Goal: Task Accomplishment & Management: Use online tool/utility

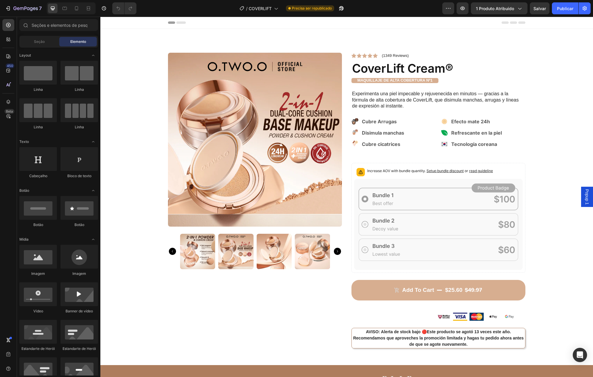
drag, startPoint x: 100, startPoint y: 17, endPoint x: 336, endPoint y: 252, distance: 332.5
click at [336, 251] on icon "Carousel Next Arrow" at bounding box center [337, 251] width 7 height 7
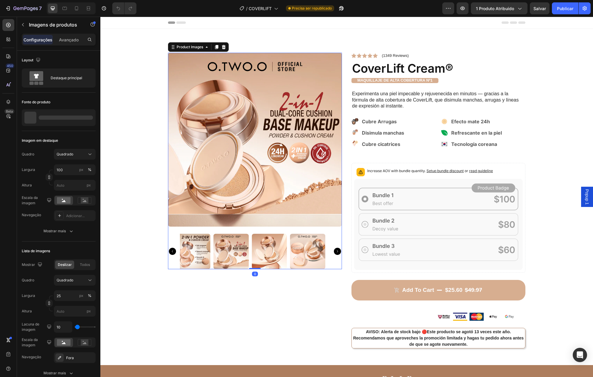
click at [336, 252] on icon "Carousel Next Arrow" at bounding box center [337, 251] width 7 height 7
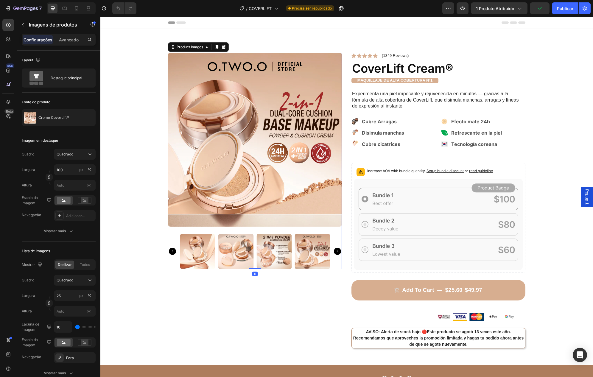
click at [336, 252] on icon "Carousel Next Arrow" at bounding box center [337, 251] width 7 height 7
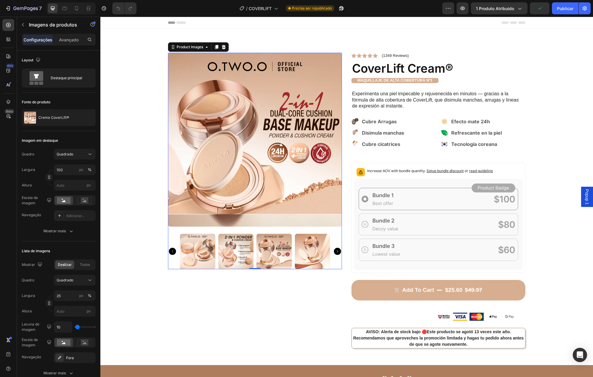
click at [336, 252] on icon "Carousel Next Arrow" at bounding box center [337, 251] width 7 height 7
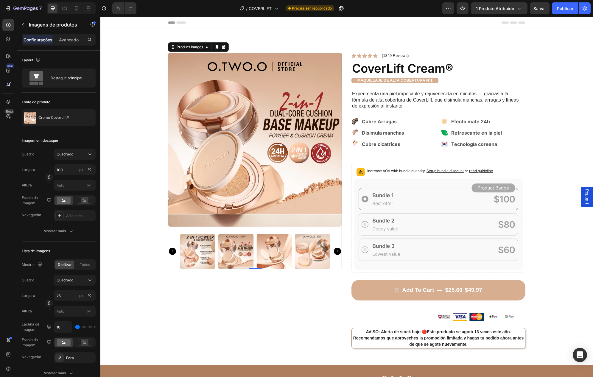
click at [336, 252] on icon "Carousel Next Arrow" at bounding box center [337, 251] width 7 height 7
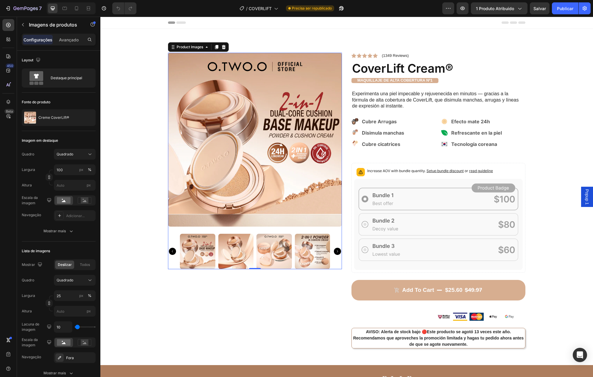
click at [336, 252] on icon "Carousel Next Arrow" at bounding box center [337, 251] width 7 height 7
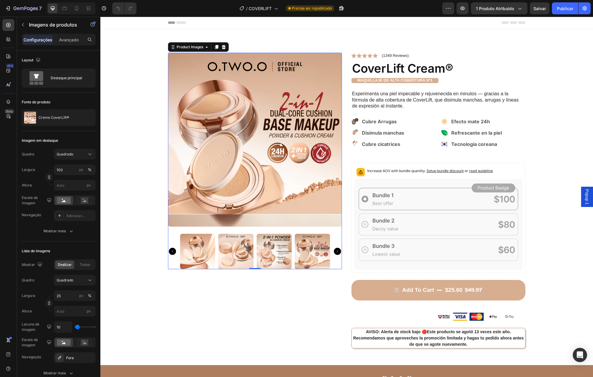
click at [336, 252] on icon "Carousel Next Arrow" at bounding box center [337, 251] width 7 height 7
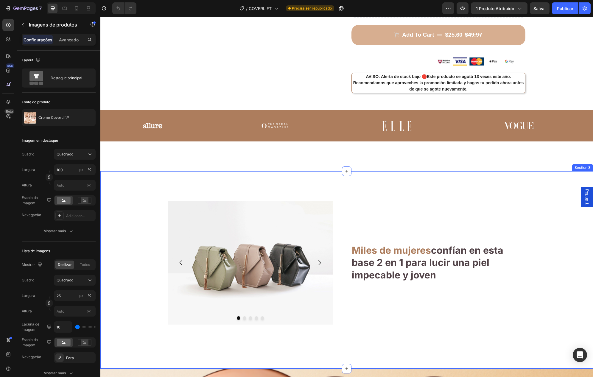
scroll to position [260, 0]
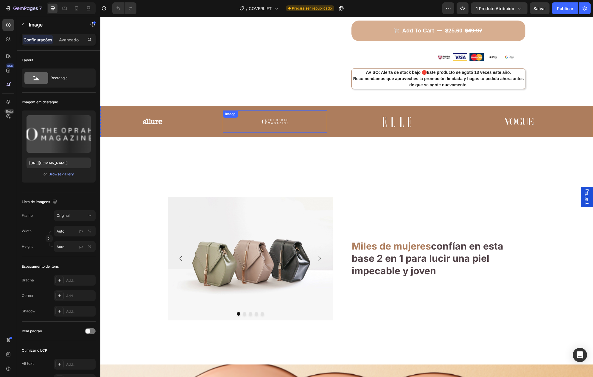
click at [273, 126] on img at bounding box center [275, 121] width 30 height 15
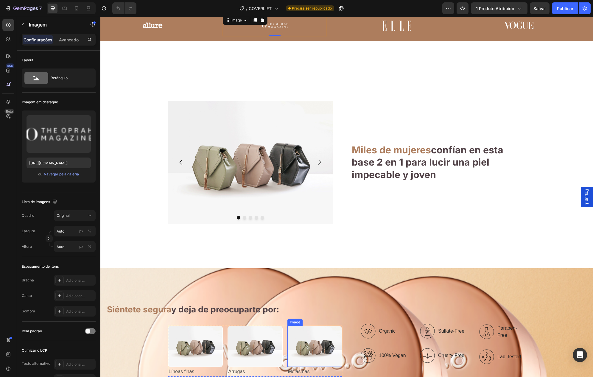
scroll to position [406, 0]
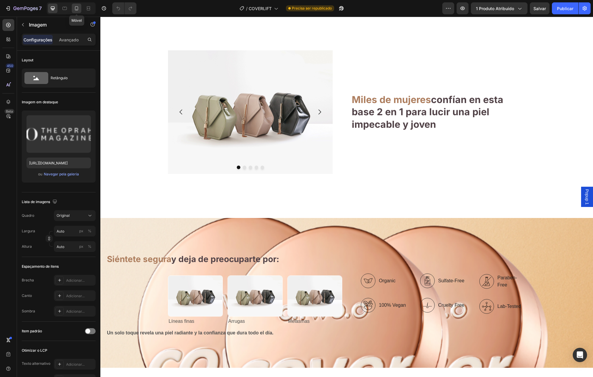
click at [77, 7] on icon at bounding box center [77, 8] width 6 height 6
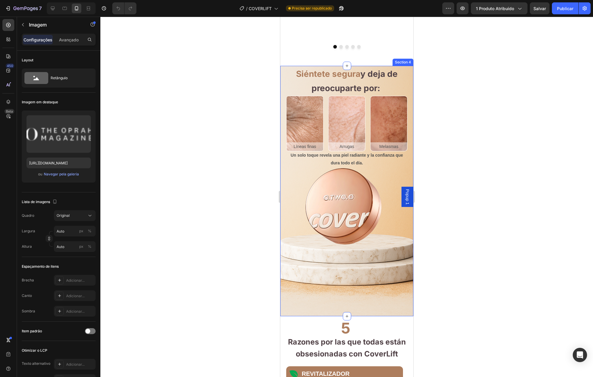
scroll to position [564, 0]
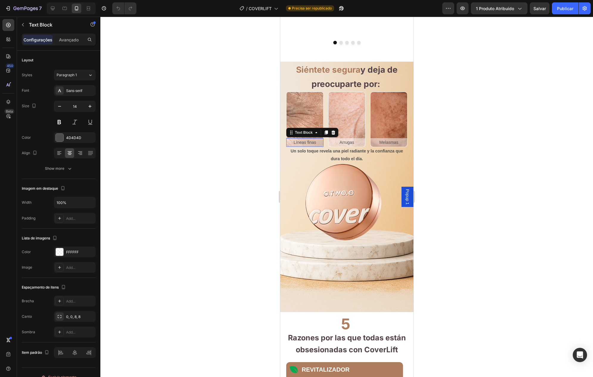
click at [305, 146] on p "Líneas finas" at bounding box center [305, 142] width 36 height 7
click at [538, 10] on font "Salvar" at bounding box center [540, 8] width 13 height 5
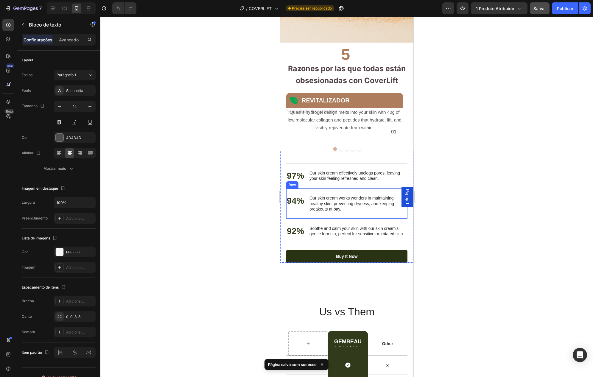
scroll to position [853, 0]
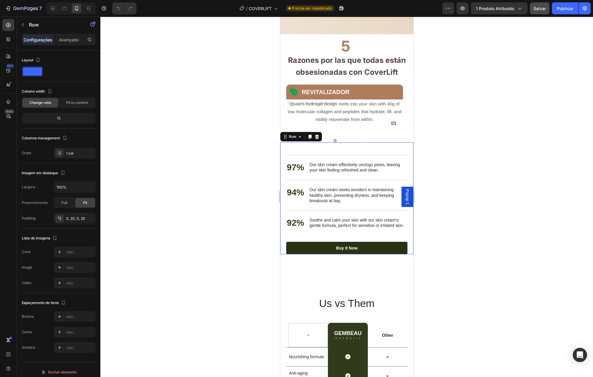
click at [321, 159] on div "Nourish, hydrate, and soften with our skin cream. Heading 97% Text Block Our sk…" at bounding box center [346, 198] width 121 height 112
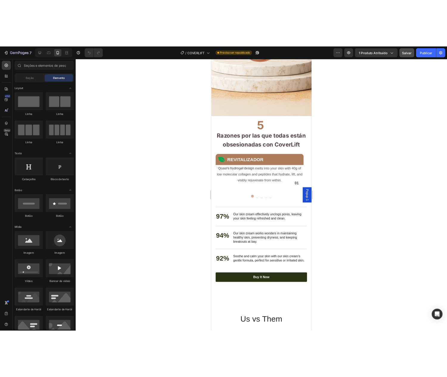
scroll to position [922, 0]
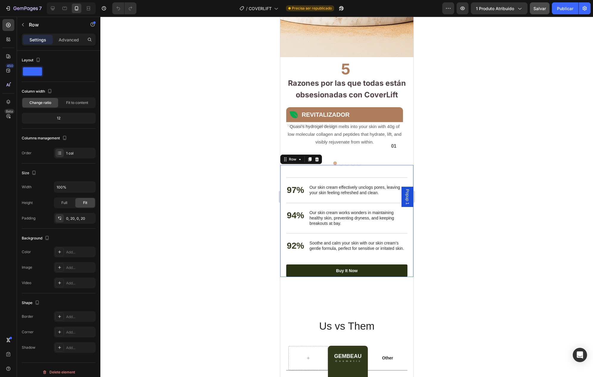
click at [297, 184] on div "Nourish, hydrate, and soften with our skin cream. Heading 97% Text Block Our sk…" at bounding box center [346, 221] width 121 height 112
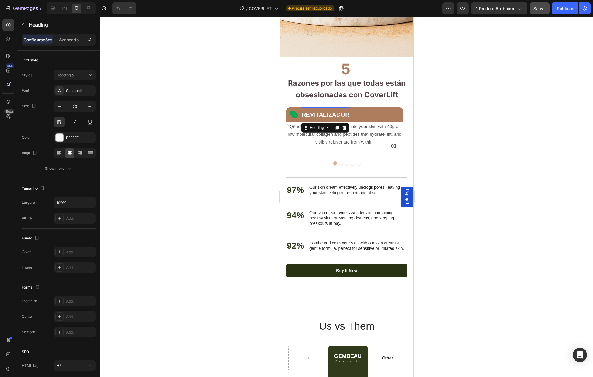
click at [346, 119] on h2 "REVITALIZADOR" at bounding box center [325, 114] width 49 height 9
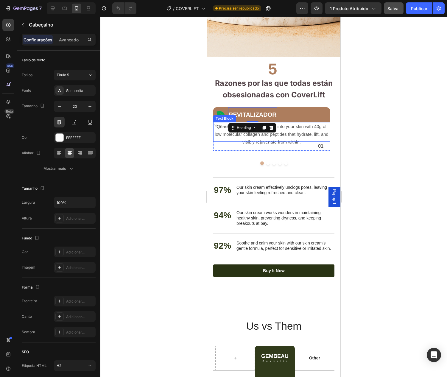
click at [222, 135] on div at bounding box center [271, 132] width 117 height 20
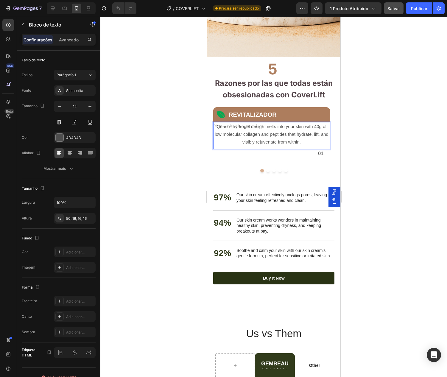
click at [270, 140] on div "Rich Text Editor. Editing area: main" at bounding box center [271, 135] width 117 height 27
drag, startPoint x: 308, startPoint y: 152, endPoint x: 222, endPoint y: 139, distance: 87.1
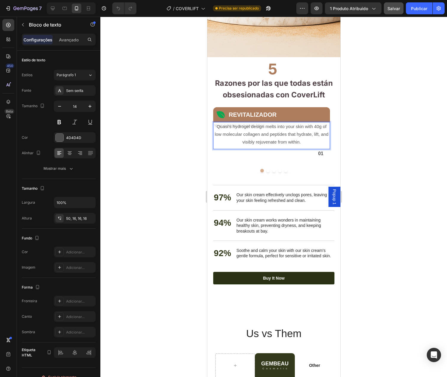
click at [222, 139] on div "Rich Text Editor. Editing area: main" at bounding box center [271, 135] width 117 height 27
drag, startPoint x: 216, startPoint y: 134, endPoint x: 233, endPoint y: 138, distance: 18.0
click at [233, 138] on div "Rich Text Editor. Editing area: main" at bounding box center [271, 135] width 117 height 27
click at [237, 140] on div "Rich Text Editor. Editing area: main" at bounding box center [271, 135] width 117 height 27
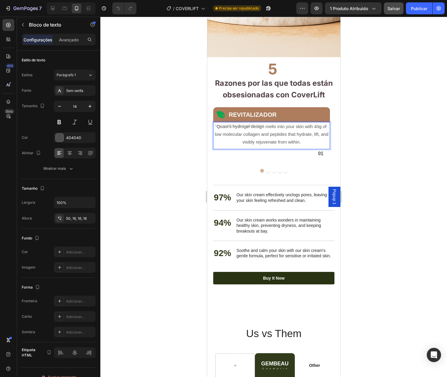
click at [237, 140] on div "Rich Text Editor. Editing area: main" at bounding box center [271, 135] width 117 height 27
click at [265, 149] on div "Rich Text Editor. Editing area: main" at bounding box center [271, 135] width 117 height 27
click at [263, 158] on p "01" at bounding box center [269, 154] width 110 height 8
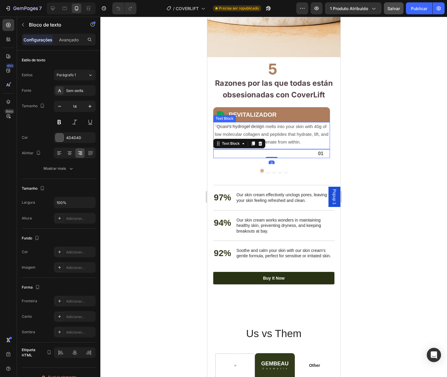
click at [262, 146] on div "Rich Text Editor. Editing area: main" at bounding box center [271, 135] width 117 height 27
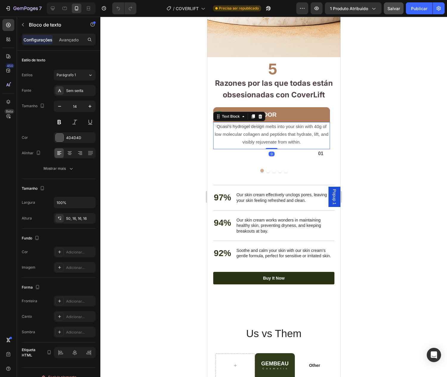
click at [262, 146] on div "Rich Text Editor. Editing area: main" at bounding box center [271, 135] width 117 height 27
click at [226, 134] on div "Rich Text Editor. Editing area: main" at bounding box center [271, 135] width 117 height 27
click at [306, 140] on div "Rich Text Editor. Editing area: main" at bounding box center [271, 135] width 117 height 27
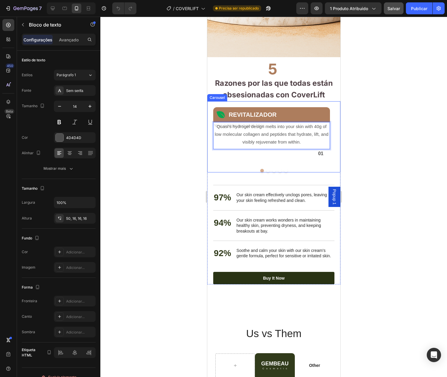
click at [320, 145] on p "Rich Text Editor. Editing area: main" at bounding box center [271, 140] width 107 height 7
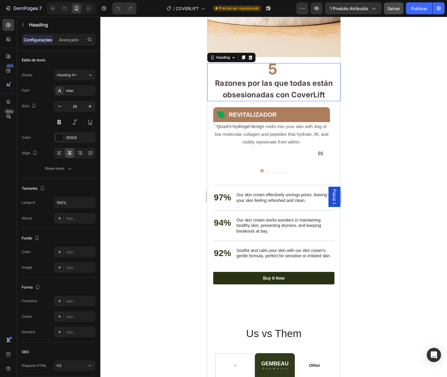
click at [329, 101] on h2 "5 Razones por las que todas están obsesionadas con CoverLift" at bounding box center [273, 82] width 121 height 38
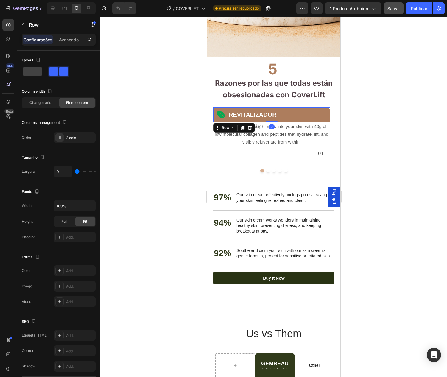
click at [321, 122] on div "REVITALIZADOR Heading Icon Row 0" at bounding box center [271, 114] width 117 height 15
click at [253, 119] on h2 "REVITALIZADOR" at bounding box center [252, 114] width 49 height 9
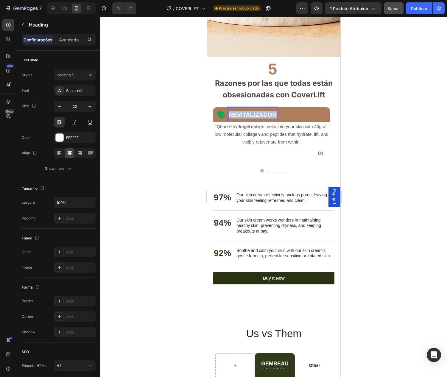
click at [253, 119] on p "REVITALIZADOR" at bounding box center [253, 115] width 48 height 8
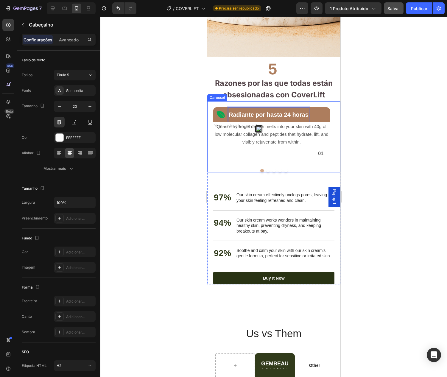
click at [212, 113] on div "Radiante por hasta 24 horas Heading 0 Icon Row Row Quasi’s hydrogel design melt…" at bounding box center [271, 132] width 129 height 63
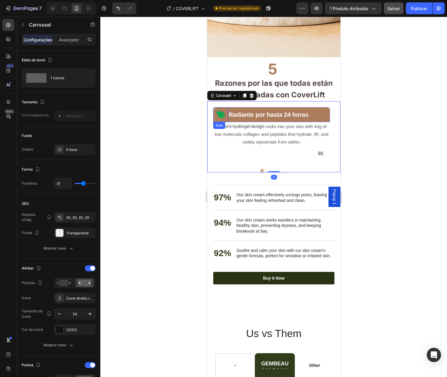
click at [221, 119] on icon at bounding box center [220, 114] width 9 height 9
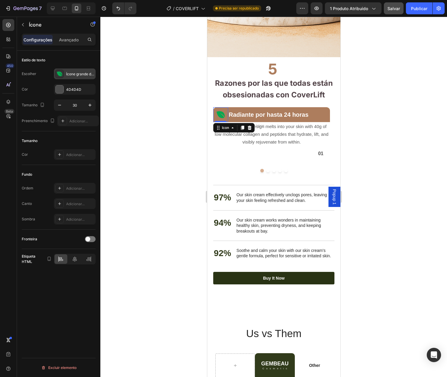
click at [59, 72] on icon at bounding box center [59, 74] width 5 height 4
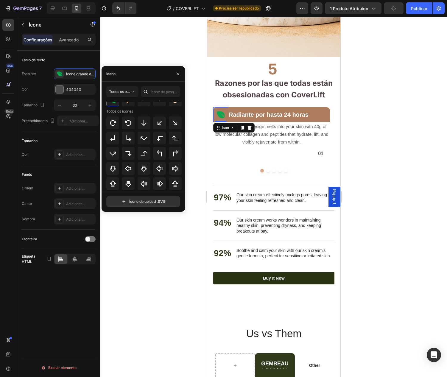
scroll to position [216, 0]
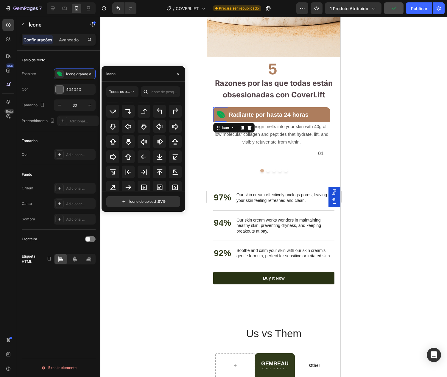
click at [143, 71] on div "Ícone" at bounding box center [143, 73] width 83 height 15
click at [164, 90] on input "text" at bounding box center [160, 91] width 39 height 11
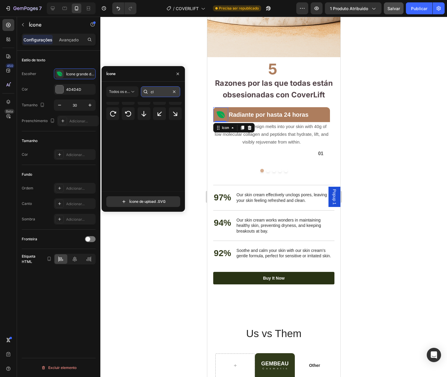
scroll to position [0, 0]
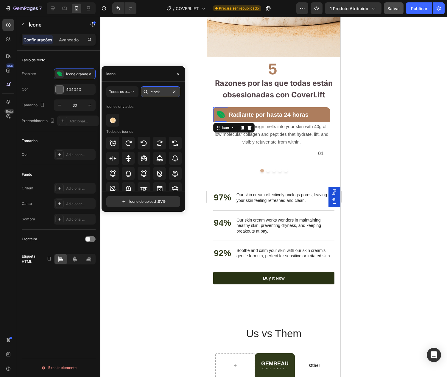
type input "clock"
click at [111, 145] on icon at bounding box center [113, 143] width 7 height 6
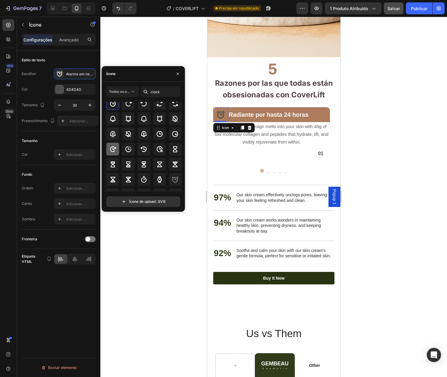
scroll to position [40, 0]
click at [111, 149] on icon at bounding box center [112, 148] width 7 height 7
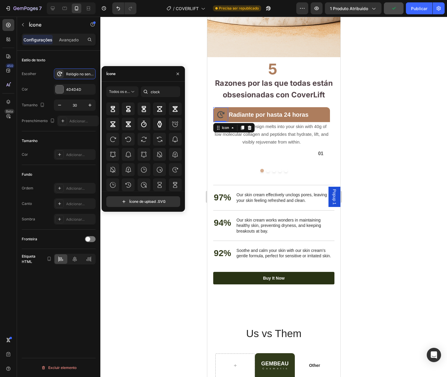
scroll to position [88, 0]
click at [178, 74] on icon "button" at bounding box center [178, 73] width 2 height 2
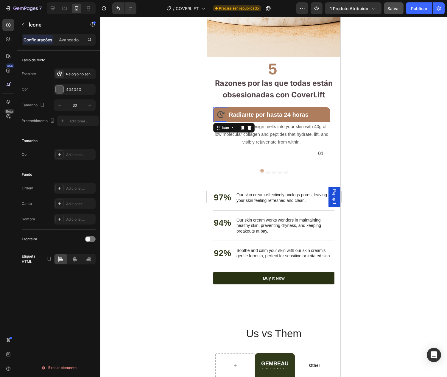
click at [220, 118] on icon at bounding box center [220, 114] width 7 height 7
click at [63, 74] on div at bounding box center [59, 74] width 8 height 8
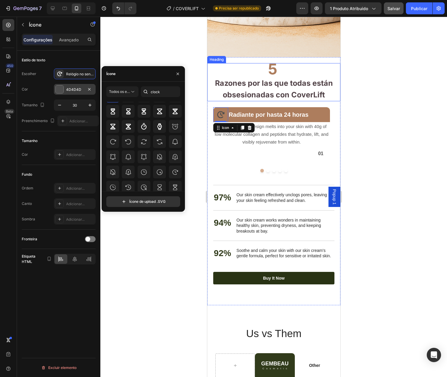
click at [58, 90] on div at bounding box center [60, 90] width 8 height 8
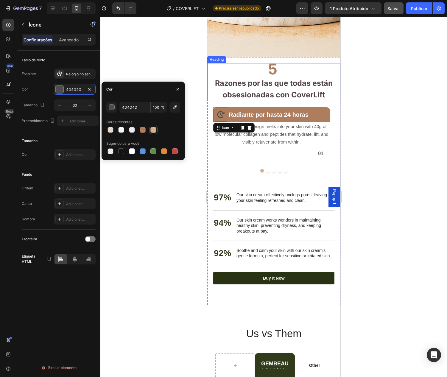
click at [151, 133] on div at bounding box center [153, 129] width 7 height 7
type input "D7AE90"
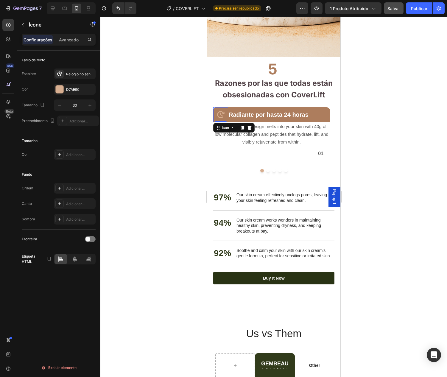
click at [192, 80] on div at bounding box center [273, 197] width 347 height 361
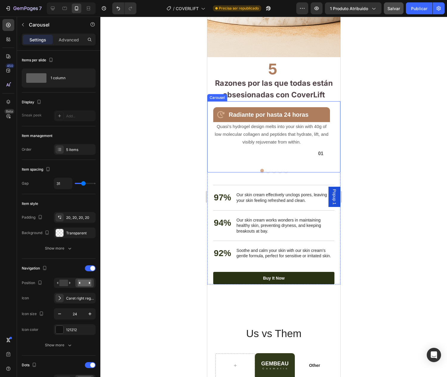
click at [266, 173] on button "Dot" at bounding box center [268, 171] width 4 height 4
click at [260, 173] on button "Dot" at bounding box center [262, 171] width 4 height 4
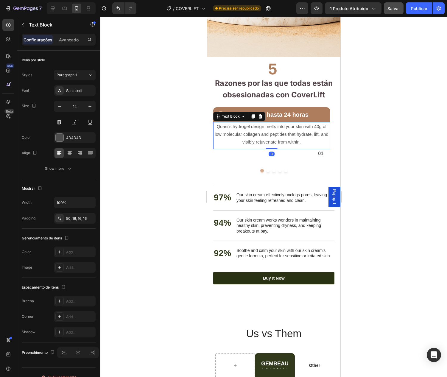
click at [257, 140] on div "Rich Text Editor. Editing area: main" at bounding box center [271, 135] width 117 height 27
drag, startPoint x: 300, startPoint y: 153, endPoint x: 235, endPoint y: 145, distance: 65.8
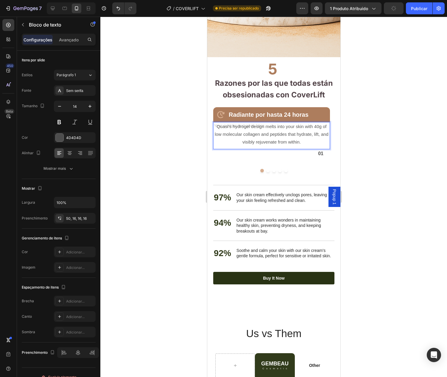
click at [235, 145] on div "Rich Text Editor. Editing area: main" at bounding box center [271, 135] width 117 height 27
click at [221, 138] on button "Carousel Back Arrow" at bounding box center [217, 133] width 10 height 10
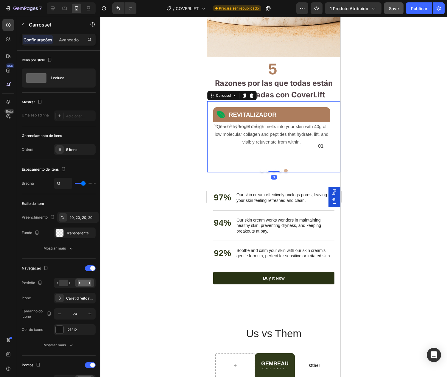
click at [260, 173] on button "Dot" at bounding box center [262, 171] width 4 height 4
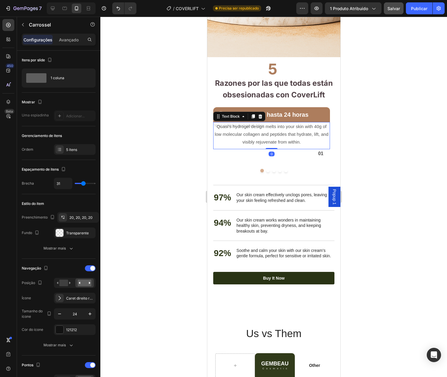
click at [232, 139] on div "Rich Text Editor. Editing area: main" at bounding box center [271, 135] width 117 height 27
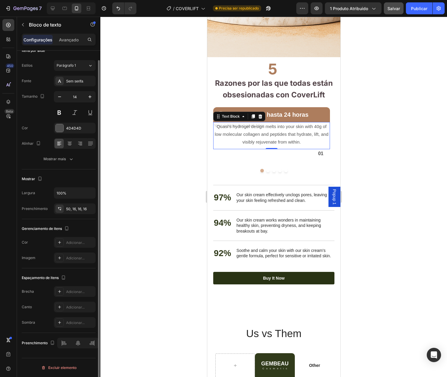
scroll to position [0, 0]
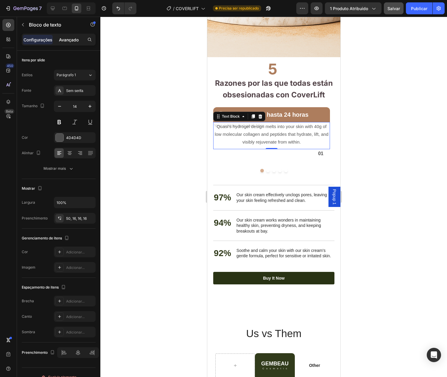
click at [69, 38] on font "Avançado" at bounding box center [69, 39] width 20 height 5
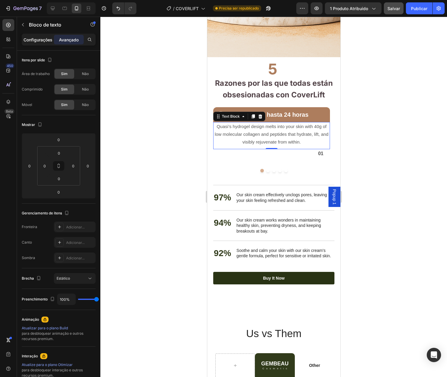
click at [32, 40] on font "Configurações" at bounding box center [38, 39] width 29 height 5
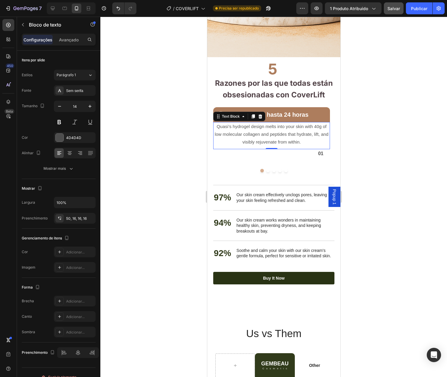
click at [259, 139] on div "Rich Text Editor. Editing area: main" at bounding box center [271, 135] width 117 height 27
click at [230, 145] on p "Rich Text Editor. Editing area: main" at bounding box center [271, 140] width 107 height 7
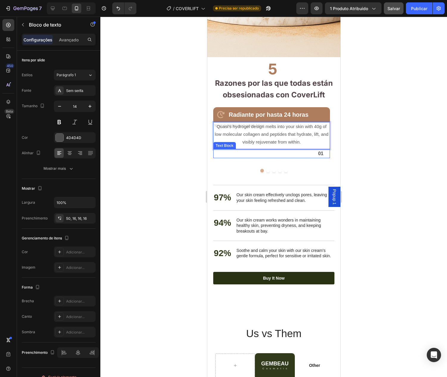
click at [240, 164] on div "Radiante por hasta 24 horas Heading Icon Row Row Quasi’s hydrogel design melts …" at bounding box center [271, 132] width 129 height 63
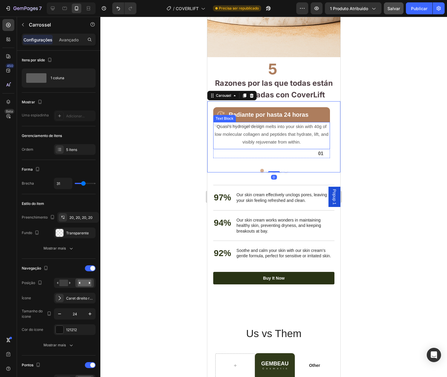
click at [275, 145] on p "Rich Text Editor. Editing area: main" at bounding box center [271, 140] width 107 height 7
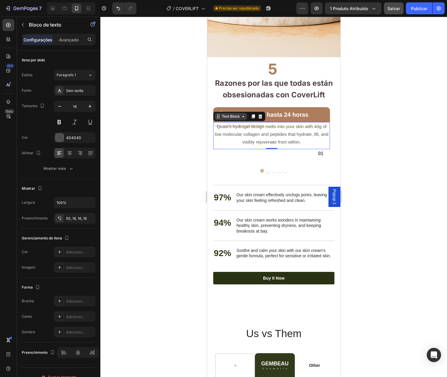
click at [235, 119] on div "Text Block" at bounding box center [231, 116] width 20 height 5
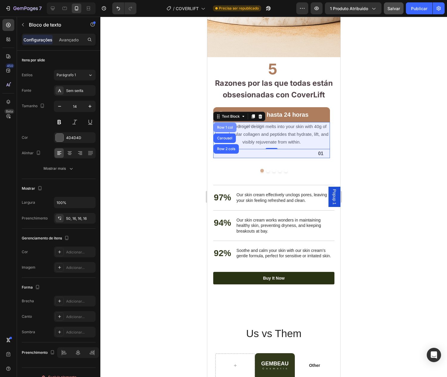
click at [227, 129] on div "Row 1 col" at bounding box center [225, 128] width 18 height 4
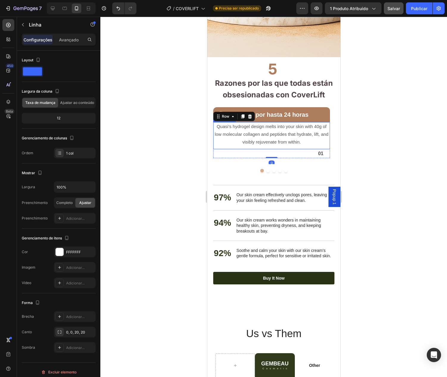
click at [257, 138] on div "Rich Text Editor. Editing area: main" at bounding box center [271, 135] width 117 height 27
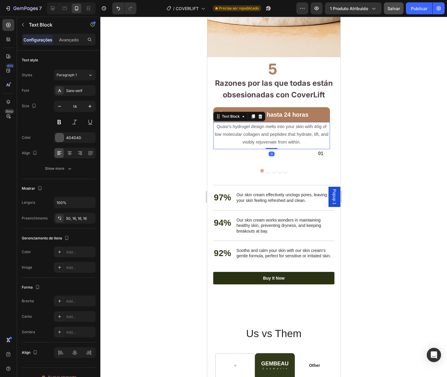
click at [257, 138] on div "Rich Text Editor. Editing area: main" at bounding box center [271, 135] width 117 height 27
drag, startPoint x: 313, startPoint y: 151, endPoint x: 223, endPoint y: 143, distance: 90.1
click at [223, 143] on div "Rich Text Editor. Editing area: main" at bounding box center [271, 135] width 117 height 27
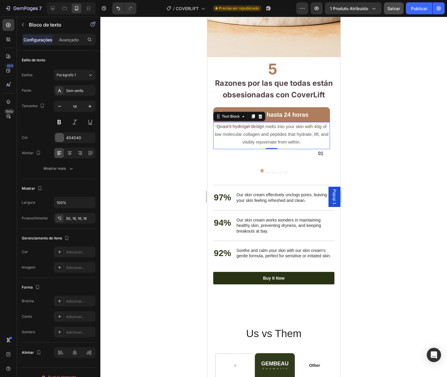
click at [260, 145] on p "Rich Text Editor. Editing area: main" at bounding box center [271, 140] width 107 height 7
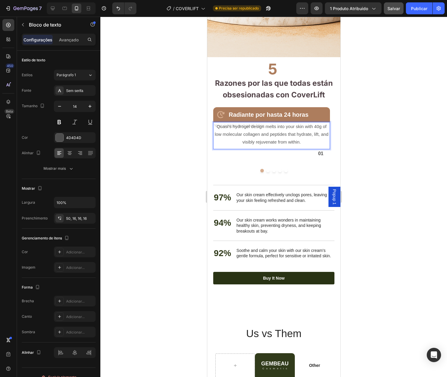
click at [282, 141] on div "Rich Text Editor. Editing area: main" at bounding box center [271, 135] width 117 height 27
click at [50, 4] on div at bounding box center [53, 9] width 10 height 10
type input "16"
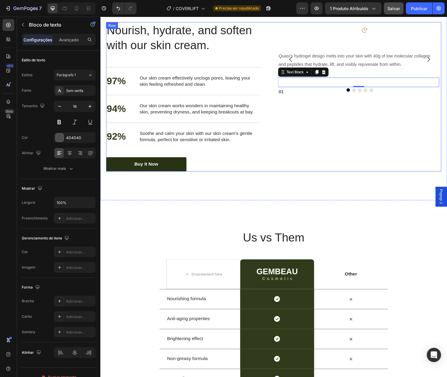
scroll to position [1014, 0]
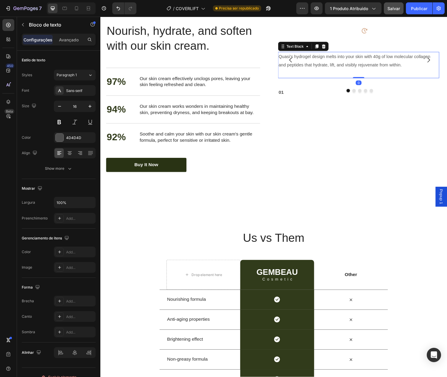
click at [367, 69] on p "Quasi’s hydrogel design melts into your skin with 40g of low molecular collagen…" at bounding box center [366, 62] width 165 height 17
click at [344, 68] on span "Quasi’s hydrogel design melts into your skin with 40g of low molecular collagen…" at bounding box center [362, 62] width 156 height 14
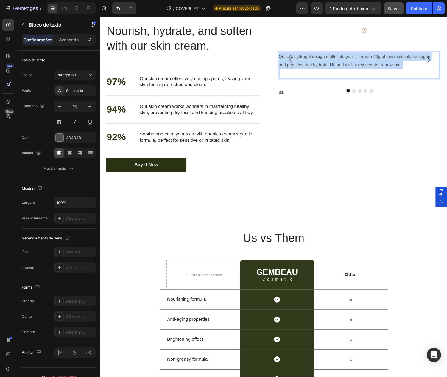
click at [344, 68] on span "Quasi’s hydrogel design melts into your skin with 40g of low molecular collagen…" at bounding box center [362, 62] width 156 height 14
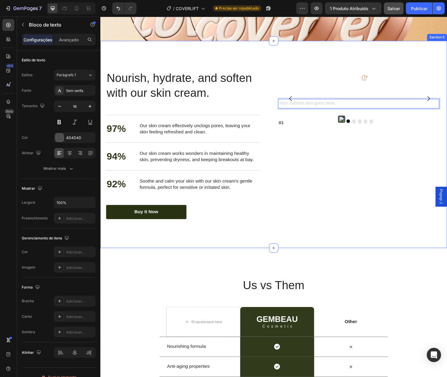
scroll to position [965, 0]
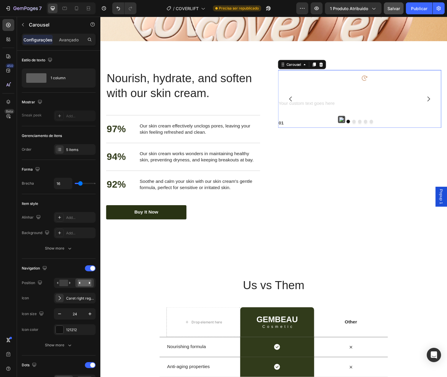
click at [302, 105] on button "Carousel Back Arrow" at bounding box center [296, 101] width 17 height 17
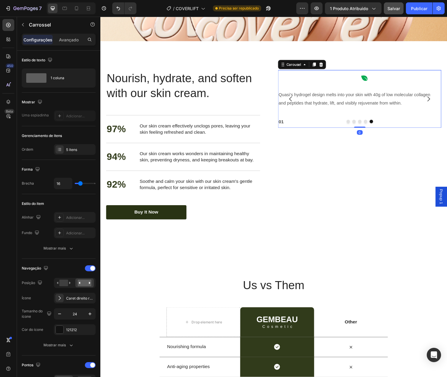
click at [294, 100] on icon "Carousel Back Arrow" at bounding box center [296, 101] width 7 height 7
click at [293, 102] on icon "Carousel Back Arrow" at bounding box center [296, 101] width 7 height 7
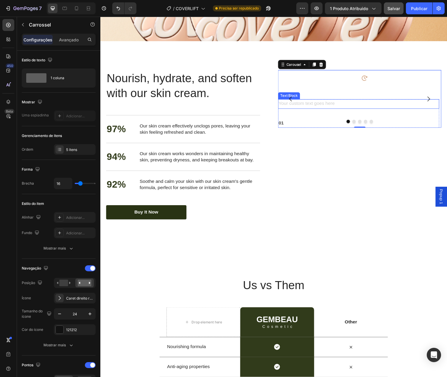
click at [354, 106] on div "Rich Text Editor. Editing area: main" at bounding box center [367, 107] width 166 height 10
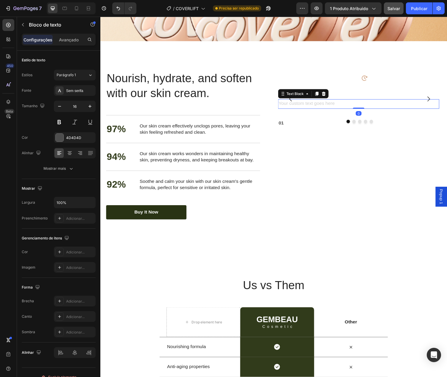
click at [354, 106] on div "Rich Text Editor. Editing area: main" at bounding box center [367, 107] width 166 height 10
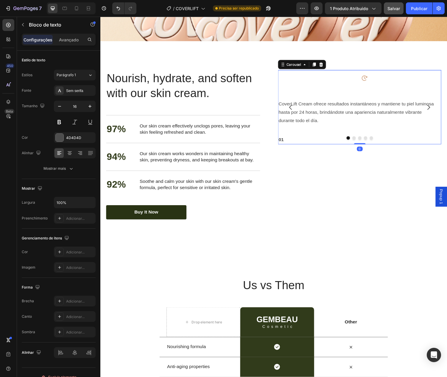
click at [295, 110] on icon "Carousel Back Arrow" at bounding box center [296, 110] width 7 height 7
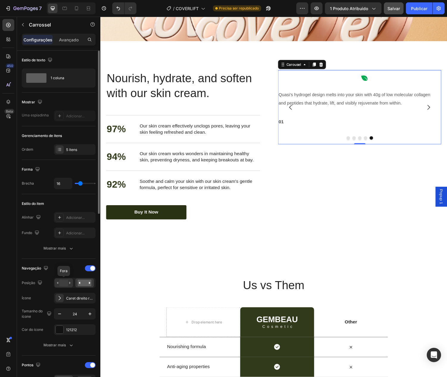
click at [66, 284] on rect at bounding box center [63, 283] width 9 height 7
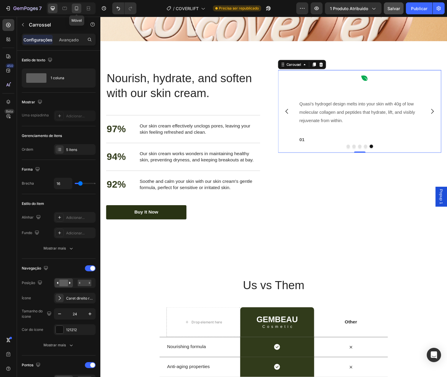
click at [77, 10] on icon at bounding box center [76, 8] width 3 height 4
type input "31"
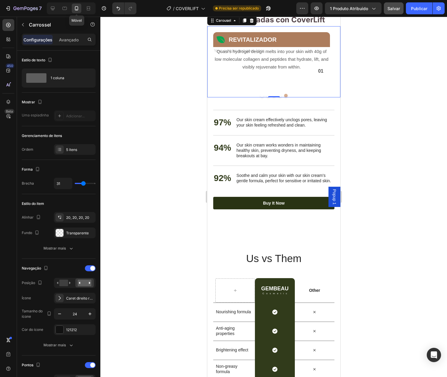
scroll to position [1010, 0]
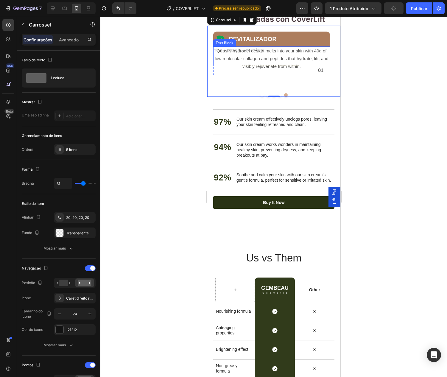
click at [235, 66] on div at bounding box center [271, 56] width 117 height 20
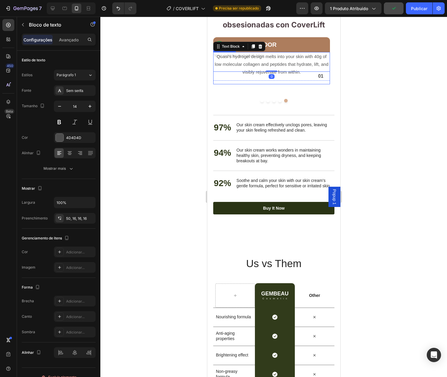
scroll to position [1004, 0]
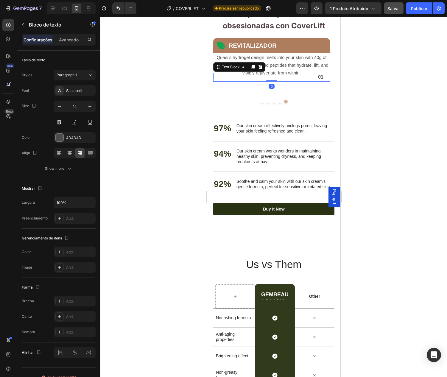
click at [273, 81] on p "01" at bounding box center [269, 77] width 110 height 8
click at [272, 81] on p "01" at bounding box center [269, 77] width 110 height 8
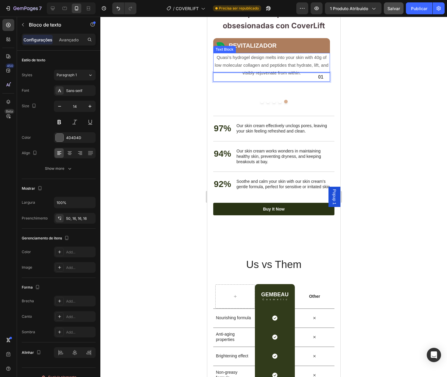
click at [272, 73] on div at bounding box center [271, 63] width 117 height 20
click at [272, 78] on div "Rich Text Editor. Editing area: main" at bounding box center [271, 66] width 117 height 27
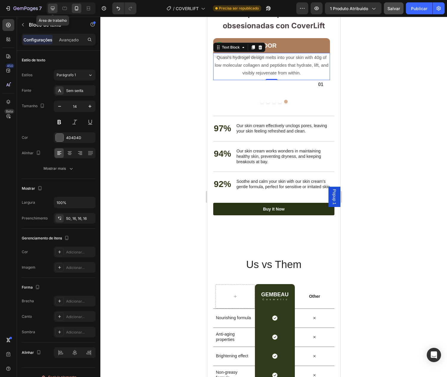
drag, startPoint x: 53, startPoint y: 9, endPoint x: 125, endPoint y: 64, distance: 89.9
click at [53, 9] on icon at bounding box center [53, 9] width 4 height 4
type input "16"
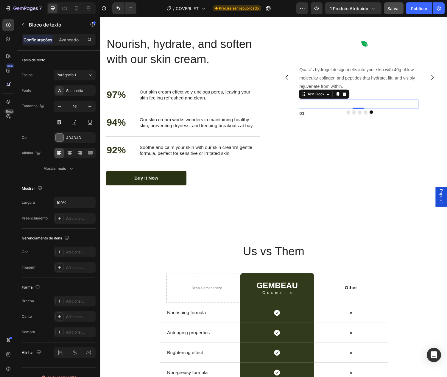
scroll to position [992, 0]
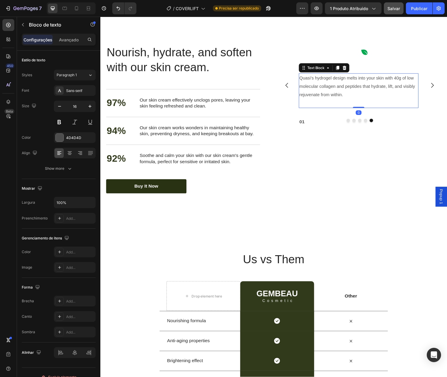
click at [341, 83] on p "Quasi’s hydrogel design melts into your skin with 40g of low molecular collagen…" at bounding box center [367, 89] width 122 height 26
click at [337, 83] on div at bounding box center [337, 83] width 0 height 0
click at [341, 83] on p "Quasi’s hydrogel design melts into your skin with 40g of low molecular collagen…" at bounding box center [367, 89] width 122 height 26
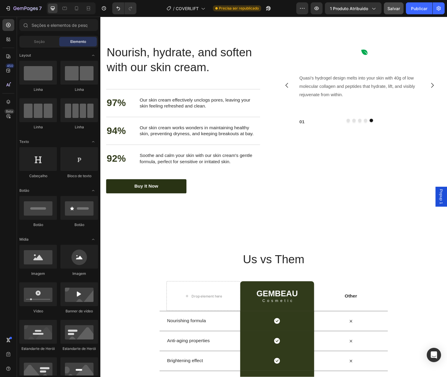
click at [334, 98] on span "Quasi’s hydrogel design melts into your skin with 40g of low molecular collagen…" at bounding box center [365, 88] width 119 height 22
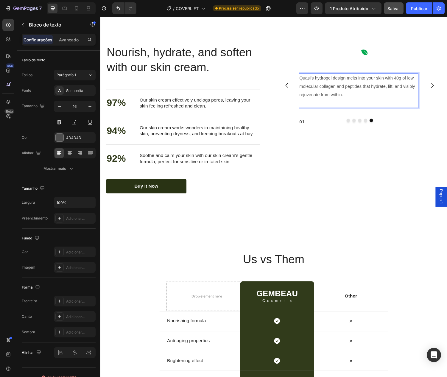
click at [334, 98] on span "Quasi’s hydrogel design melts into your skin with 40g of low molecular collagen…" at bounding box center [365, 88] width 119 height 22
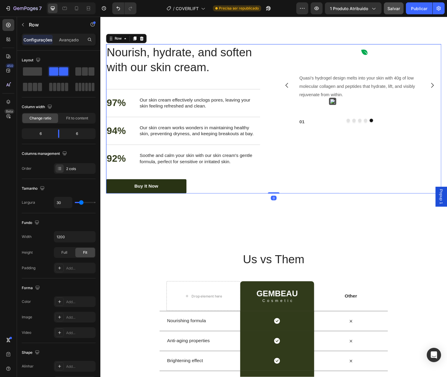
click at [331, 134] on div "Radiante por hasta 24 horas Heading Icon Row Row CoverLift Cream ofrece resulta…" at bounding box center [368, 122] width 168 height 154
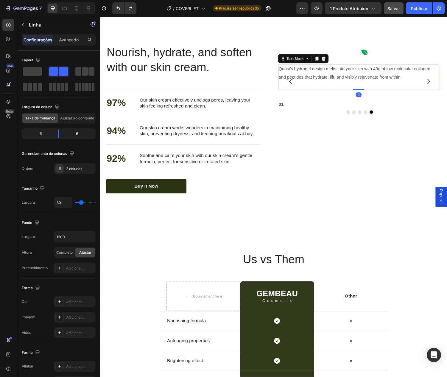
click at [317, 71] on span "Quasi’s hydrogel design melts into your skin with 40g of low molecular collagen…" at bounding box center [362, 75] width 156 height 14
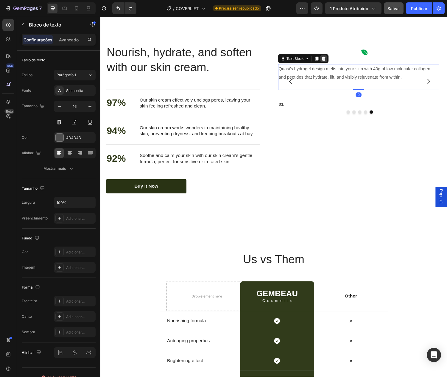
click at [329, 60] on icon at bounding box center [330, 60] width 5 height 5
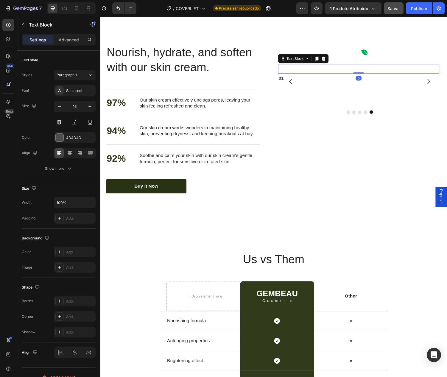
click at [328, 70] on p "Rich Text Editor. Editing area: main" at bounding box center [366, 70] width 165 height 9
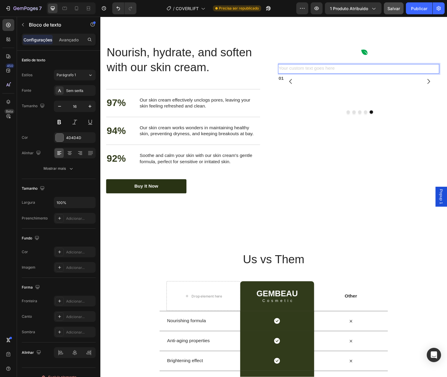
click at [328, 70] on div "Rich Text Editor. Editing area: main" at bounding box center [367, 71] width 166 height 10
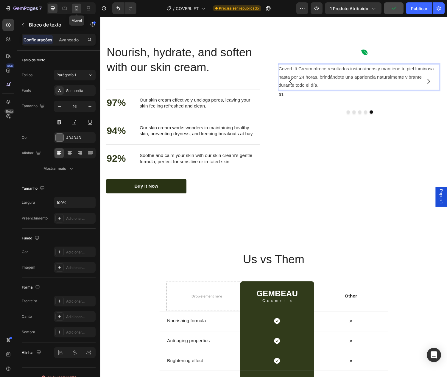
click at [78, 9] on icon at bounding box center [77, 8] width 6 height 6
type input "14"
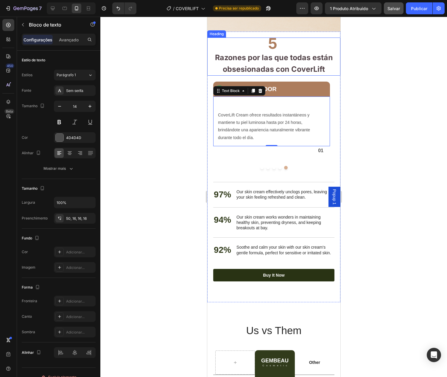
scroll to position [944, 0]
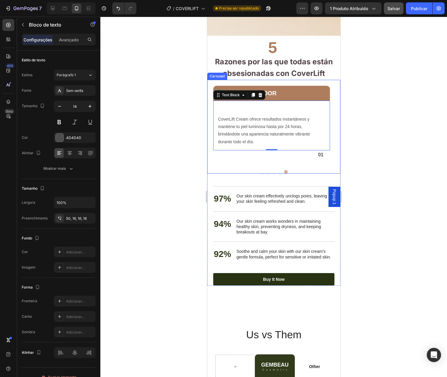
click at [265, 91] on div "REVITALIZADOR Heading Icon Row Row CoverLift Cream ofrece resultados instantáne…" at bounding box center [271, 123] width 129 height 86
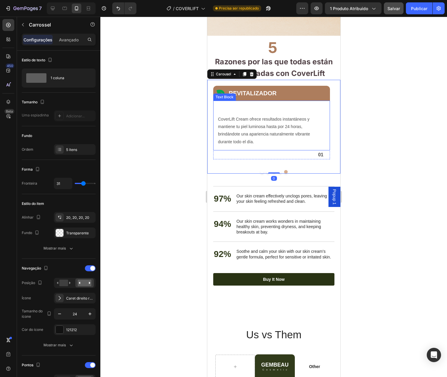
click at [253, 119] on div "CoverLift Cream ofrece resultados instantáneos y mantiene tu piel luminosa hast…" at bounding box center [271, 126] width 117 height 50
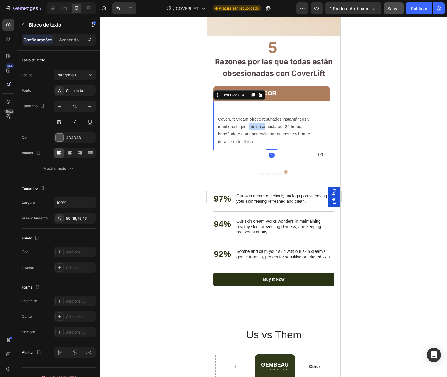
click at [251, 133] on p "CoverLift Cream ofrece resultados instantáneos y mantiene tu piel luminosa hast…" at bounding box center [271, 131] width 107 height 30
click at [247, 125] on div at bounding box center [247, 125] width 0 height 0
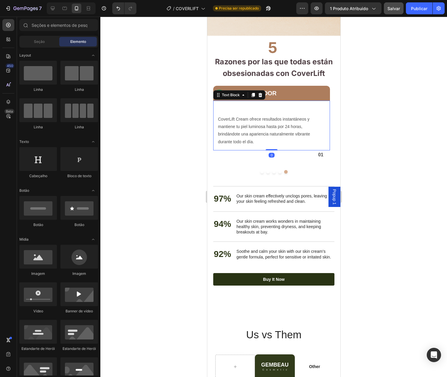
click at [252, 146] on p "CoverLift Cream ofrece resultados instantáneos y mantiene tu piel luminosa hast…" at bounding box center [271, 131] width 107 height 30
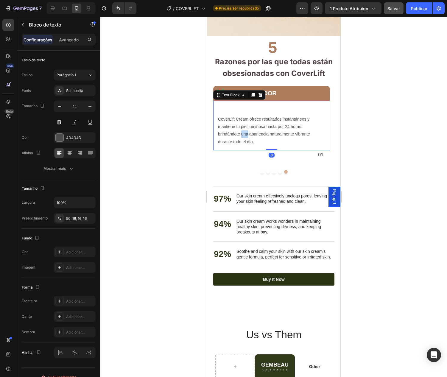
click at [241, 146] on p "CoverLift Cream ofrece resultados instantáneos y mantiene tu piel luminosa hast…" at bounding box center [271, 131] width 107 height 30
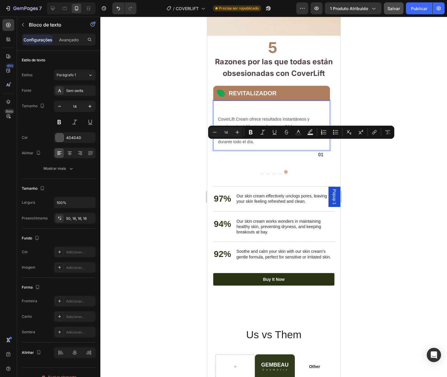
click at [257, 146] on p "CoverLift Cream ofrece resultados instantáneos y mantiene tu piel luminosa hast…" at bounding box center [271, 131] width 107 height 30
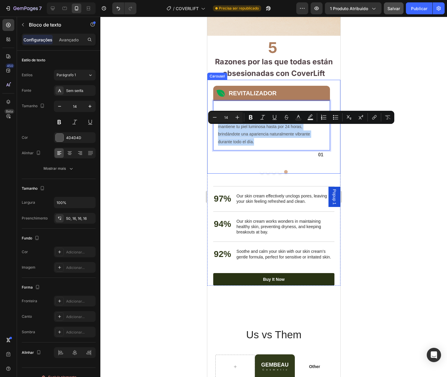
drag, startPoint x: 260, startPoint y: 153, endPoint x: 217, endPoint y: 128, distance: 50.8
click at [217, 128] on div "Radiante por hasta 24 horas Heading Icon Row Row CoverLift Cream ofrece resulta…" at bounding box center [273, 123] width 133 height 86
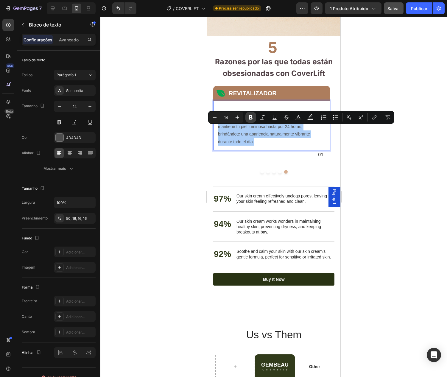
click at [251, 117] on icon "Barra de ferramentas contextual do editor" at bounding box center [251, 117] width 6 height 6
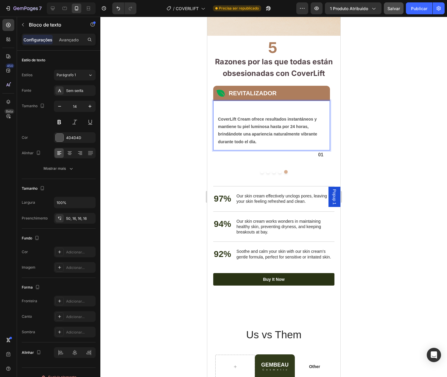
click at [255, 144] on strong "CoverLift Cream ofrece resultados instantáneos y mantiene tu piel luminosa hast…" at bounding box center [267, 130] width 99 height 27
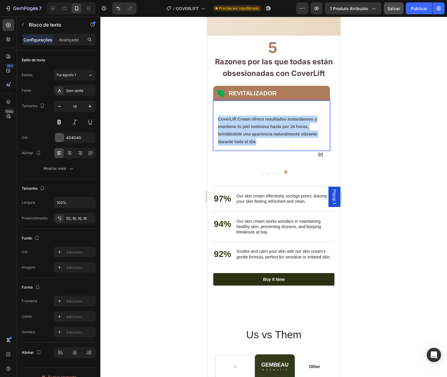
click at [255, 144] on strong "CoverLift Cream ofrece resultados instantáneos y mantiene tu piel luminosa hast…" at bounding box center [267, 130] width 99 height 27
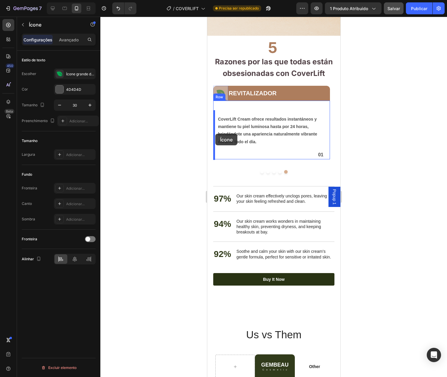
drag, startPoint x: 218, startPoint y: 105, endPoint x: 215, endPoint y: 134, distance: 28.8
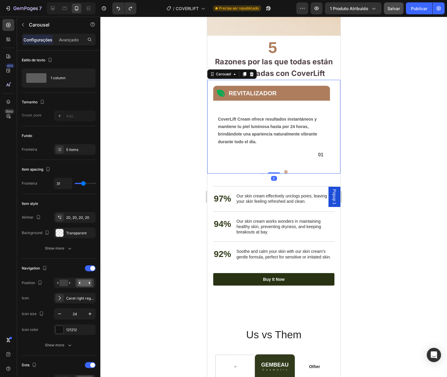
click at [260, 174] on button "Dot" at bounding box center [262, 172] width 4 height 4
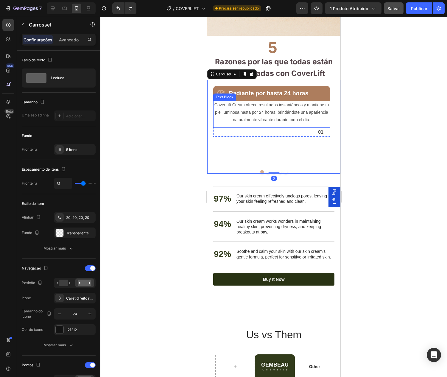
click at [251, 116] on div "Rich Text Editor. Editing area: main" at bounding box center [271, 114] width 117 height 27
click at [266, 174] on button "Dot" at bounding box center [268, 172] width 4 height 4
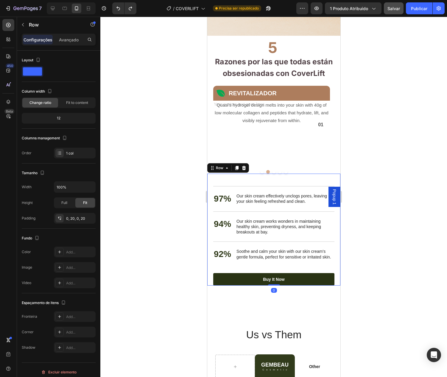
click at [259, 183] on div "Nourish, hydrate, and soften with our skin cream. Heading 97% Text Block Our sk…" at bounding box center [273, 230] width 121 height 112
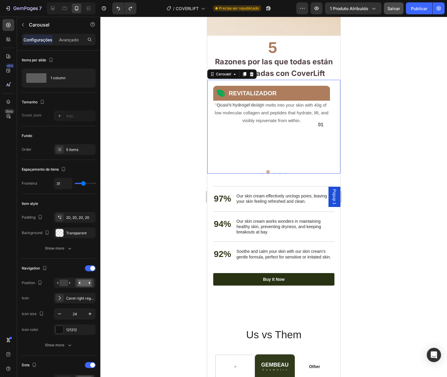
click at [284, 174] on button "Dot" at bounding box center [286, 172] width 4 height 4
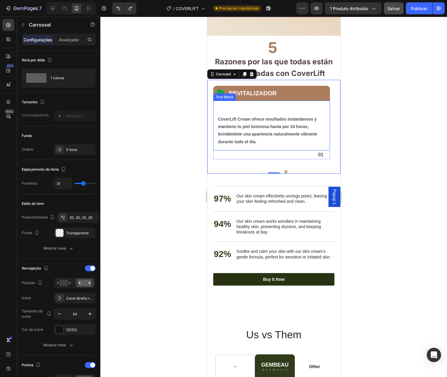
click at [271, 113] on div "CoverLift Cream ofrece resultados instantáneos y mantiene tu piel luminosa hast…" at bounding box center [271, 126] width 117 height 50
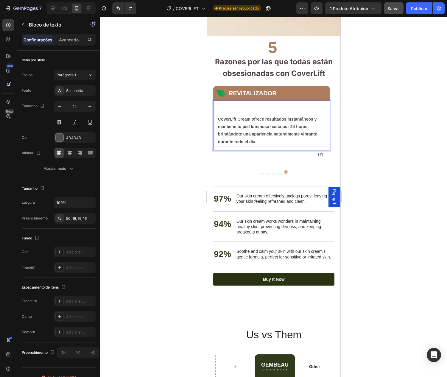
click at [295, 136] on strong "CoverLift Cream ofrece resultados instantáneos y mantiene tu piel luminosa hast…" at bounding box center [267, 130] width 99 height 27
click at [254, 119] on div "CoverLift Cream ofrece resultados instantáneos y mantiene tu piel luminosa hast…" at bounding box center [271, 126] width 117 height 50
click at [68, 219] on font "50, 16, 16, 16" at bounding box center [76, 218] width 21 height 4
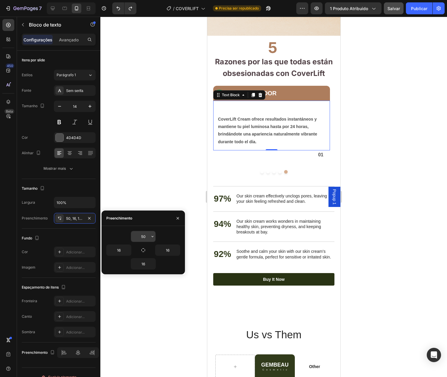
click at [137, 237] on input "50" at bounding box center [143, 236] width 24 height 11
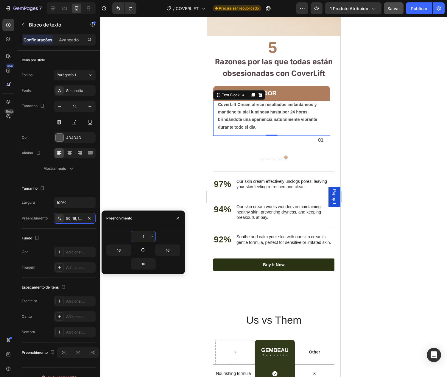
type input "16"
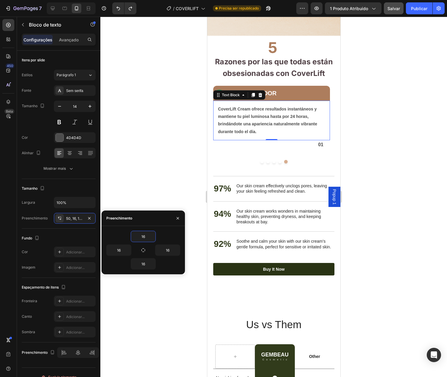
click at [134, 134] on div at bounding box center [273, 197] width 347 height 361
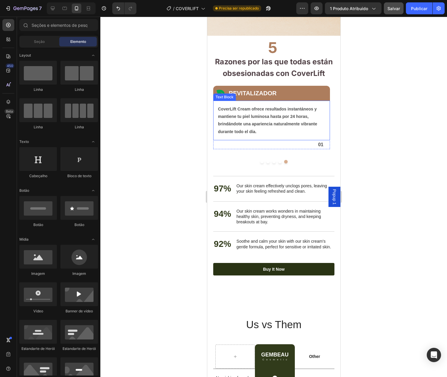
click at [253, 136] on p "CoverLift Cream ofrece resultados instantáneos y mantiene tu piel luminosa hast…" at bounding box center [271, 121] width 107 height 30
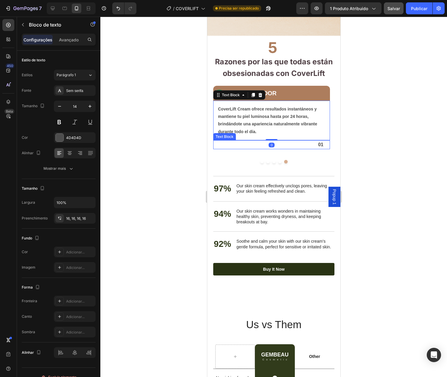
click at [291, 149] on p "01" at bounding box center [269, 145] width 110 height 8
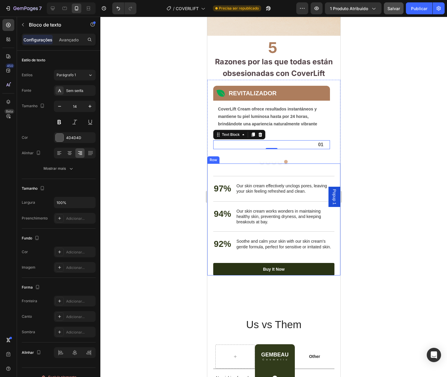
click at [210, 274] on div "Nourish, hydrate, and soften with our skin cream. Heading 97% Text Block Our sk…" at bounding box center [273, 220] width 133 height 112
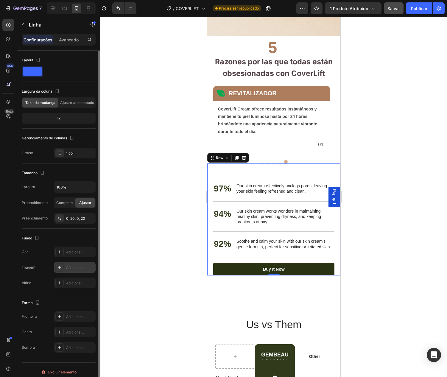
click at [58, 268] on icon at bounding box center [59, 267] width 5 height 5
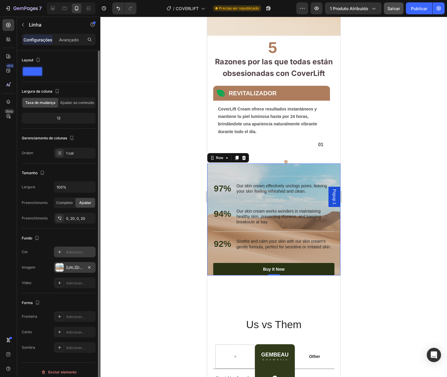
click at [60, 255] on div at bounding box center [59, 252] width 8 height 8
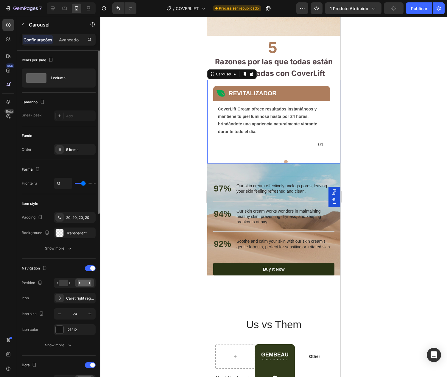
click at [211, 136] on div "REVITALIZADOR Heading Icon Row Row CoverLift Cream ofrece resultados instantáne…" at bounding box center [271, 117] width 129 height 75
click at [59, 235] on div at bounding box center [60, 233] width 8 height 8
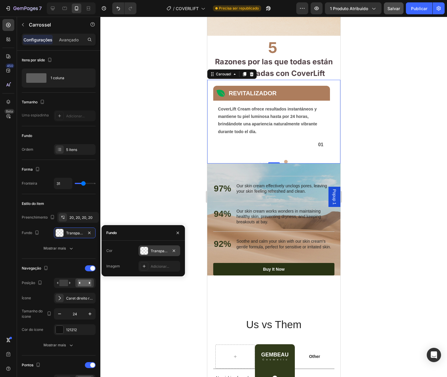
click at [141, 254] on div at bounding box center [144, 251] width 8 height 8
